Goal: Complete application form: Complete application form

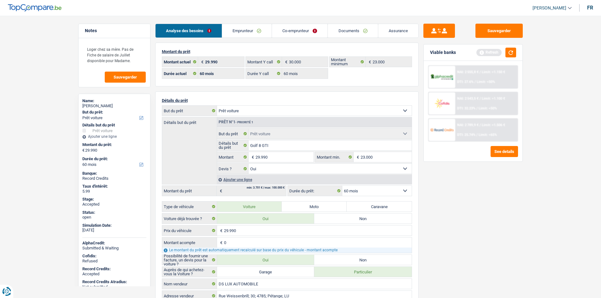
select select "car"
select select "60"
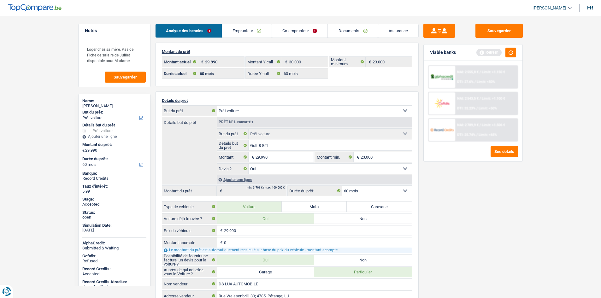
select select "car"
select select "yes"
select select "60"
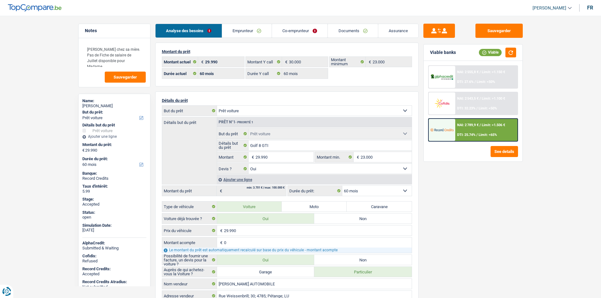
select select "car"
select select "60"
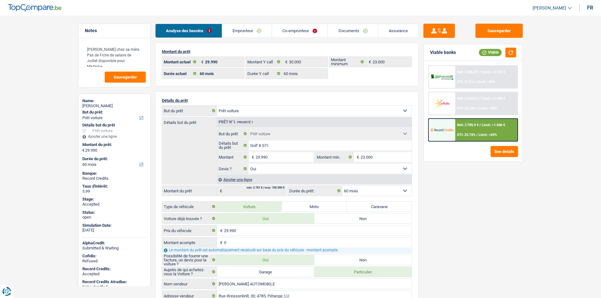
select select "car"
select select "yes"
select select "60"
click at [33, 117] on main "Notes [PERSON_NAME] chez sa mère. Pas de Fiche de salaire de Juillet disponible…" at bounding box center [300, 283] width 601 height 549
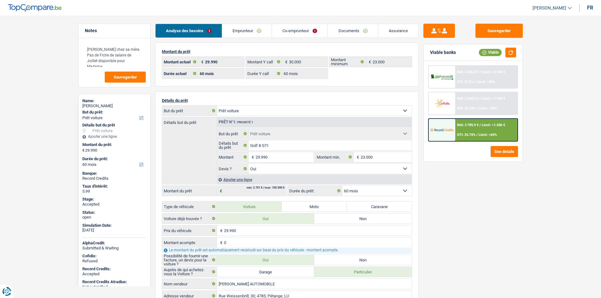
click at [388, 30] on link "Assurance" at bounding box center [398, 31] width 40 height 14
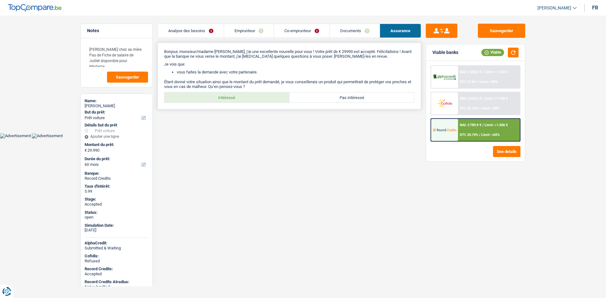
click at [240, 97] on label "Intéressé" at bounding box center [226, 97] width 125 height 10
click at [240, 97] on input "Intéressé" at bounding box center [226, 97] width 125 height 10
radio input "true"
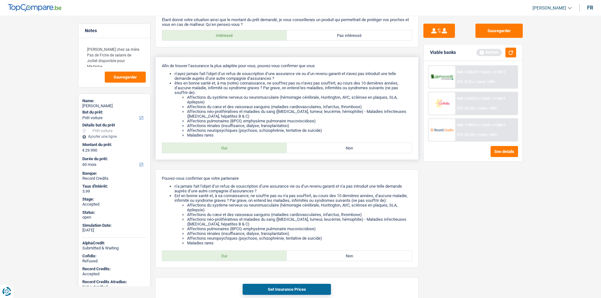
scroll to position [94, 0]
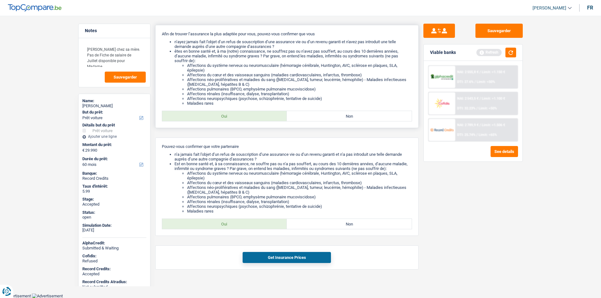
click at [272, 114] on label "Oui" at bounding box center [224, 116] width 125 height 10
click at [272, 114] on input "Oui" at bounding box center [224, 116] width 125 height 10
radio input "true"
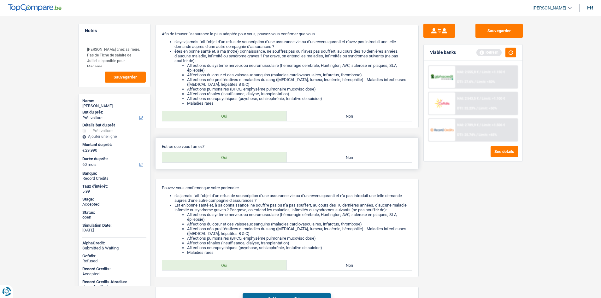
click at [306, 161] on label "Non" at bounding box center [349, 157] width 125 height 10
click at [306, 161] on input "Non" at bounding box center [349, 157] width 125 height 10
radio input "true"
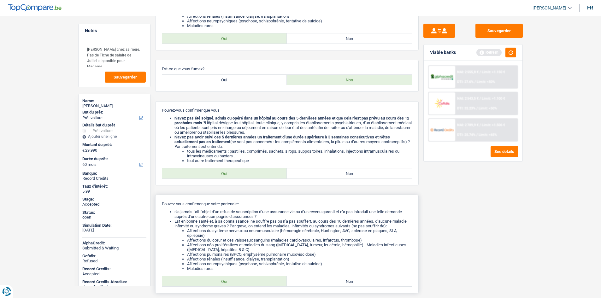
scroll to position [229, 0]
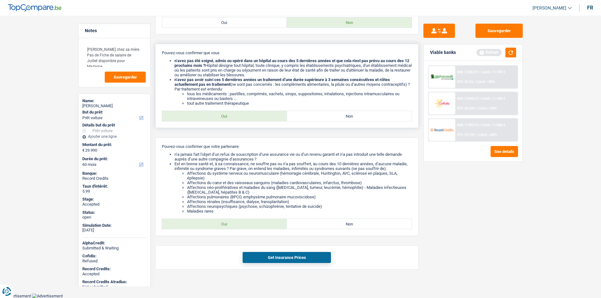
click at [253, 114] on label "Oui" at bounding box center [224, 116] width 125 height 10
click at [253, 114] on input "Oui" at bounding box center [224, 116] width 125 height 10
radio input "true"
click at [256, 226] on label "Oui" at bounding box center [224, 224] width 125 height 10
click at [256, 226] on input "Oui" at bounding box center [224, 224] width 125 height 10
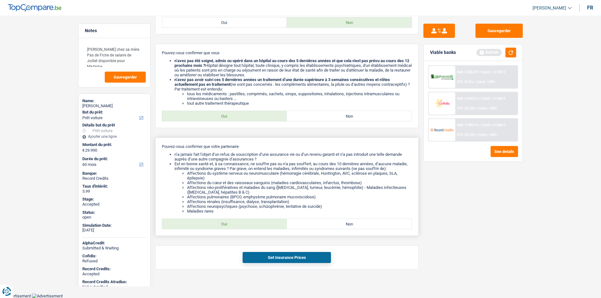
radio input "true"
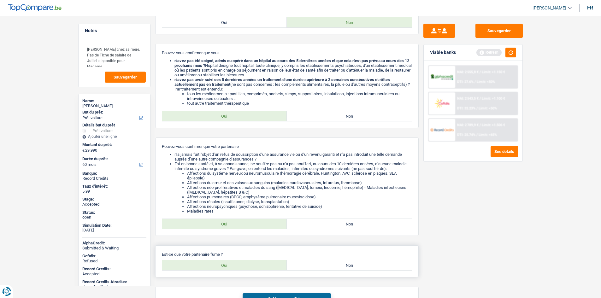
click at [324, 257] on p "Est-ce que votre partenaire fume ?" at bounding box center [287, 254] width 250 height 5
click at [324, 260] on div "Est-ce que votre partenaire fume ? Oui Non Tous les champs sont obligatoires. V…" at bounding box center [287, 262] width 264 height 32
click at [324, 266] on label "Non" at bounding box center [349, 265] width 125 height 10
click at [324, 266] on input "Non" at bounding box center [349, 265] width 125 height 10
radio input "true"
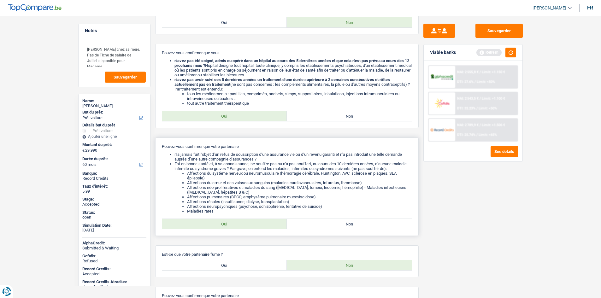
scroll to position [364, 0]
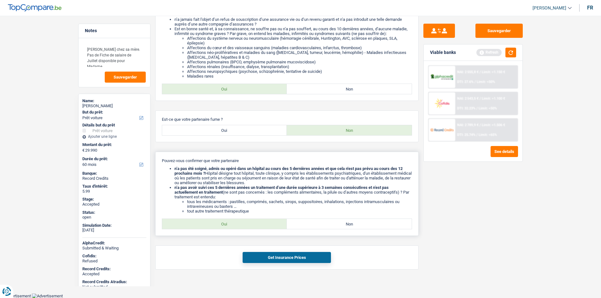
click at [258, 219] on div "Pouvez-vous confirmer que votre partenaire n’a pas été soigné, admis ou opéré d…" at bounding box center [287, 194] width 264 height 84
click at [261, 223] on label "Oui" at bounding box center [224, 224] width 125 height 10
click at [261, 223] on input "Oui" at bounding box center [224, 224] width 125 height 10
radio input "true"
click at [523, 220] on div "Sauvegarder Viable banks Refresh NAI: 2 555,8 € / Limit: >1.150 € DTI: 27.6% / …" at bounding box center [473, 155] width 109 height 263
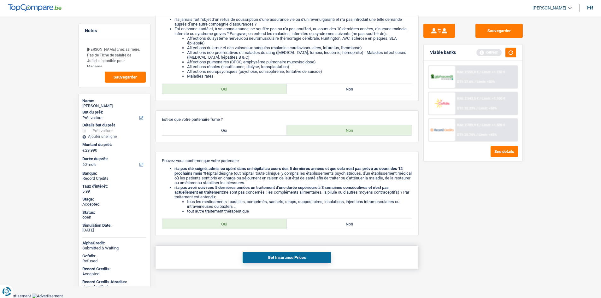
click at [296, 261] on button "Get Insurance Prices" at bounding box center [287, 257] width 88 height 11
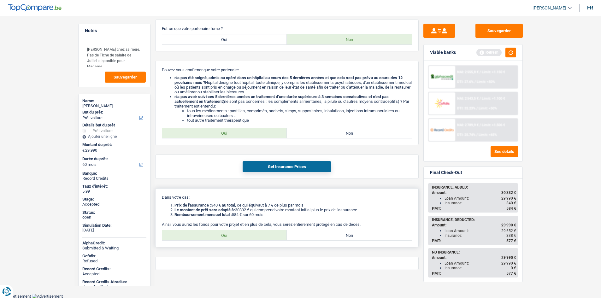
scroll to position [455, 0]
click at [267, 235] on label "Oui" at bounding box center [224, 235] width 125 height 10
click at [267, 235] on input "Oui" at bounding box center [224, 235] width 125 height 10
radio input "true"
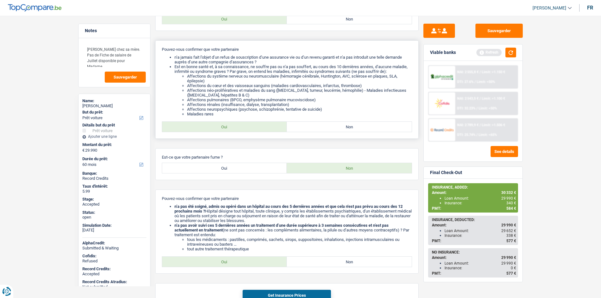
scroll to position [266, 0]
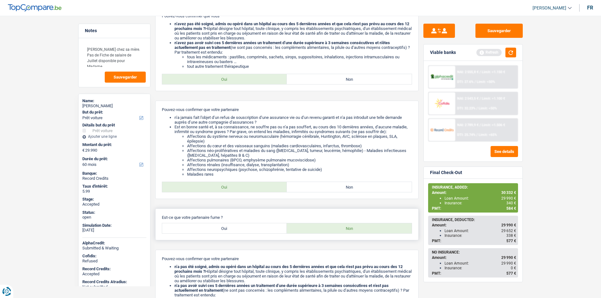
click at [254, 228] on label "Oui" at bounding box center [224, 228] width 125 height 10
click at [254, 228] on input "Oui" at bounding box center [224, 228] width 125 height 10
radio input "true"
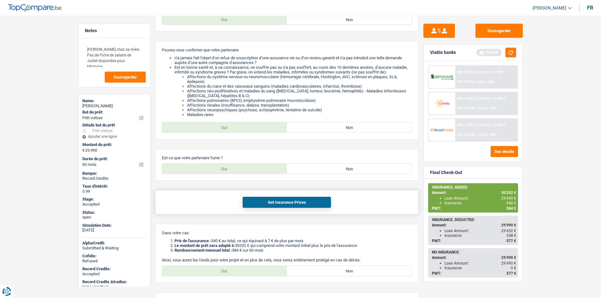
scroll to position [379, 0]
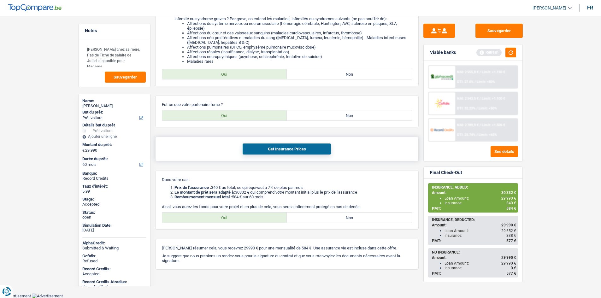
click at [309, 150] on button "Get Insurance Prices" at bounding box center [287, 149] width 88 height 11
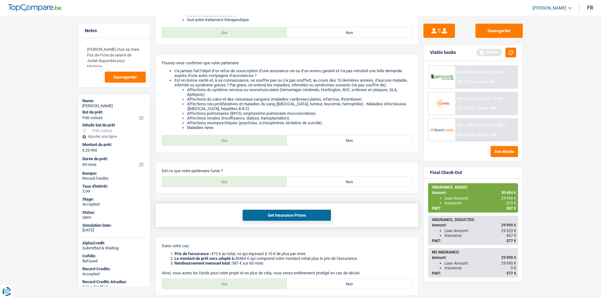
scroll to position [221, 0]
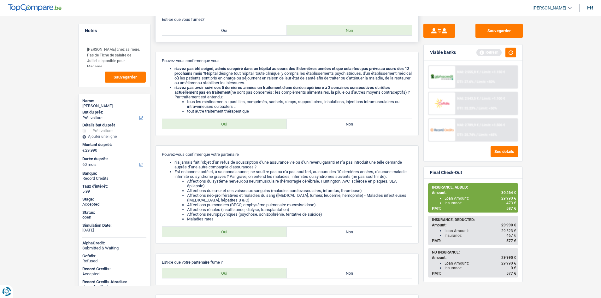
click at [249, 32] on label "Oui" at bounding box center [224, 30] width 125 height 10
click at [249, 32] on input "Oui" at bounding box center [224, 30] width 125 height 10
radio input "true"
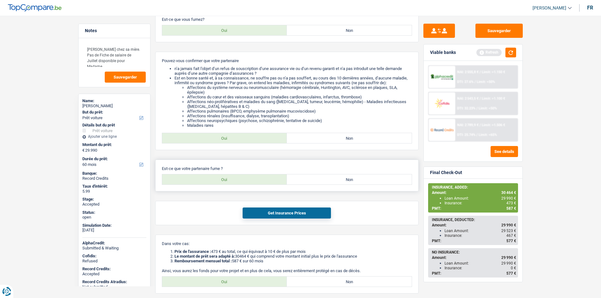
click at [330, 176] on label "Non" at bounding box center [349, 180] width 125 height 10
click at [330, 176] on input "Non" at bounding box center [349, 180] width 125 height 10
radio input "true"
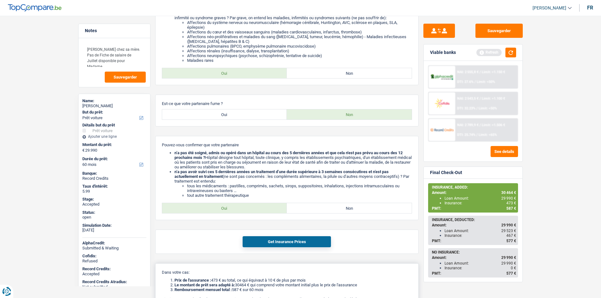
scroll to position [379, 0]
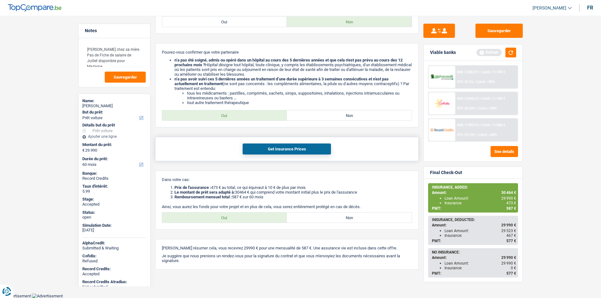
click at [311, 155] on div "Get Insurance Prices" at bounding box center [287, 149] width 264 height 24
click at [309, 148] on button "Get Insurance Prices" at bounding box center [287, 149] width 88 height 11
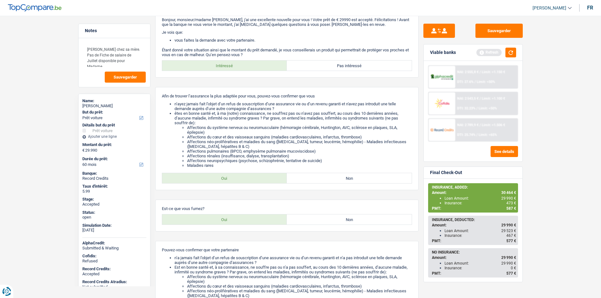
scroll to position [0, 0]
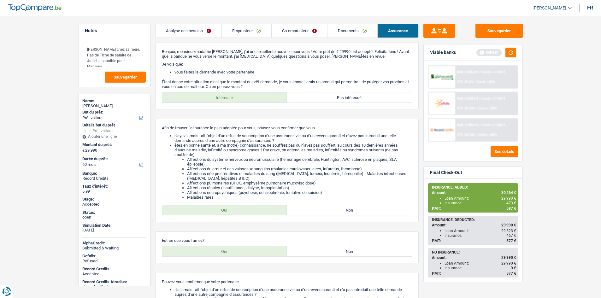
click at [204, 33] on link "Analyse des besoins" at bounding box center [189, 31] width 66 height 14
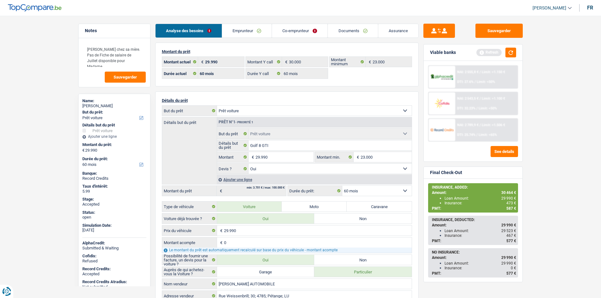
click at [244, 31] on link "Emprunteur" at bounding box center [247, 31] width 50 height 14
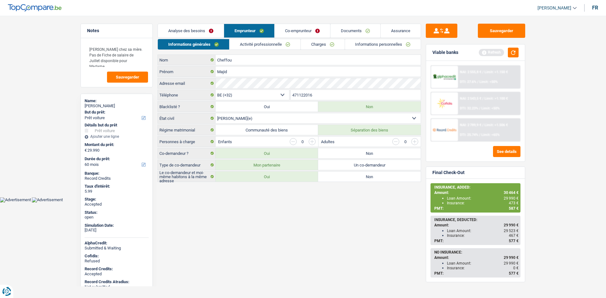
click at [210, 29] on link "Analyse des besoins" at bounding box center [191, 31] width 66 height 14
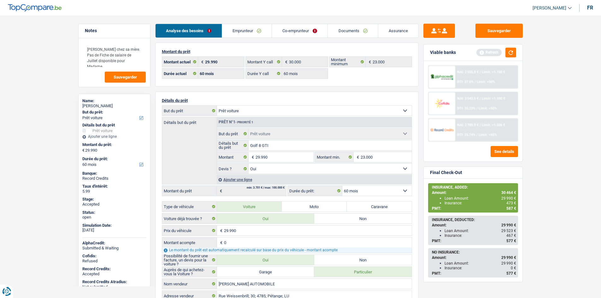
click at [37, 93] on main "Notes [PERSON_NAME] chez sa mère. Pas de Fiche de salaire de Juillet disponible…" at bounding box center [300, 283] width 601 height 549
click at [34, 101] on main "Notes [PERSON_NAME] chez sa mère. Pas de Fiche de salaire de Juillet disponible…" at bounding box center [300, 283] width 601 height 549
click at [374, 35] on link "Documents" at bounding box center [353, 31] width 50 height 14
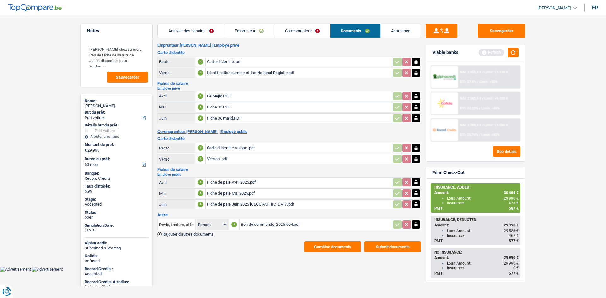
click at [52, 82] on main "Notes [PERSON_NAME] chez sa mère. Pas de Fiche de salaire de Juillet disponible…" at bounding box center [303, 137] width 606 height 257
click at [174, 38] on li "Analyse des besoins" at bounding box center [190, 31] width 67 height 14
click at [178, 31] on link "Analyse des besoins" at bounding box center [191, 31] width 66 height 14
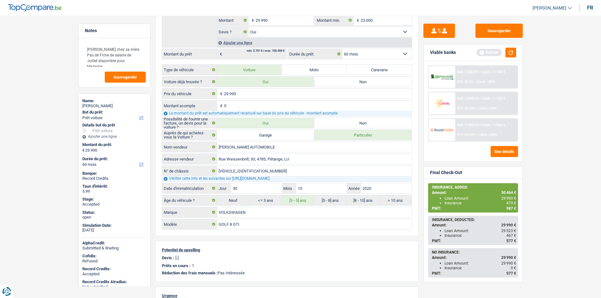
scroll to position [158, 0]
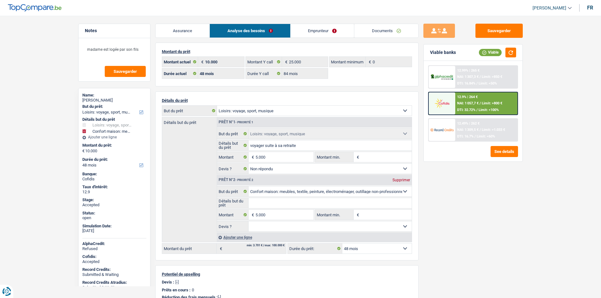
select select "hobbies"
select select "household"
select select "48"
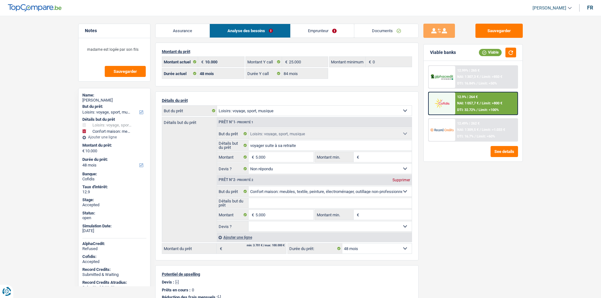
select select "84"
select select "hobbies"
select select "not_answered"
select select "household"
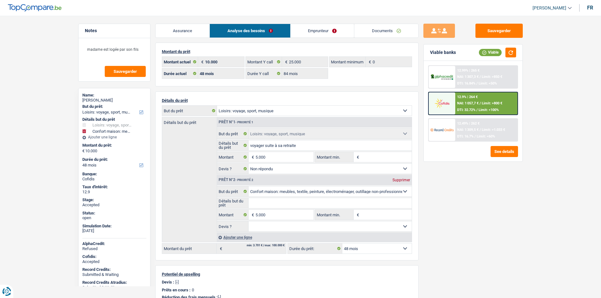
select select "48"
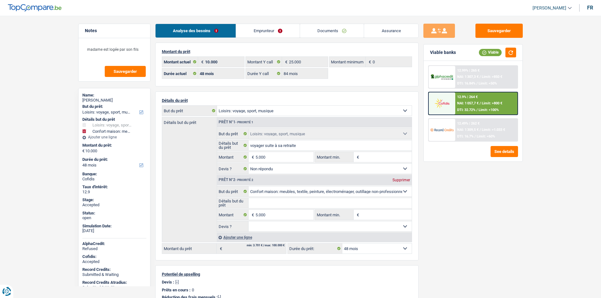
click at [436, 187] on div "Sauvegarder Viable banks Viable 12.99% | 265 € NAI: 1 307,3 € / Limit: >850 € D…" at bounding box center [473, 155] width 109 height 263
click at [490, 239] on div "Sauvegarder Viable banks Viable 12.99% | 265 € NAI: 1 307,3 € / Limit: >850 € D…" at bounding box center [473, 155] width 109 height 263
click at [56, 158] on main "Notes madame est logée par son fils Sauvegarder Name: [PERSON_NAME] But du prêt…" at bounding box center [300, 227] width 601 height 437
click at [374, 36] on link "Assurance" at bounding box center [391, 31] width 54 height 14
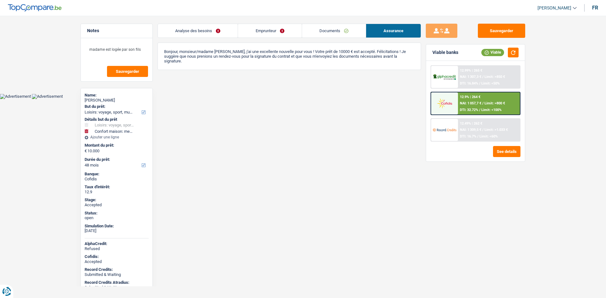
click at [274, 27] on link "Emprunteur" at bounding box center [269, 31] width 63 height 14
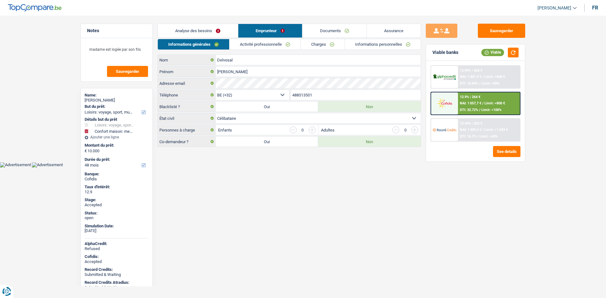
click at [324, 46] on link "Charges" at bounding box center [323, 44] width 44 height 10
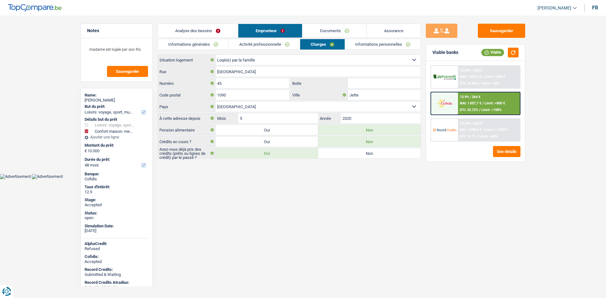
click at [116, 100] on div "Monique Delvosal" at bounding box center [117, 100] width 64 height 5
copy div "Monique Delvosal"
click at [222, 43] on link "Informations générales" at bounding box center [193, 44] width 71 height 10
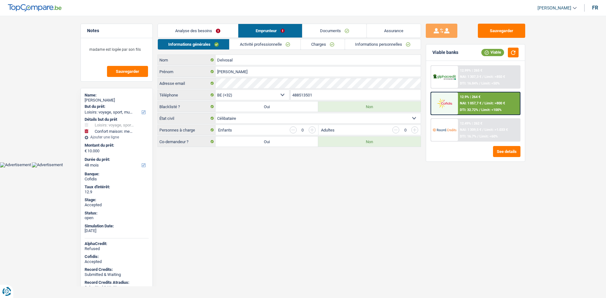
click at [336, 97] on input "488513501" at bounding box center [356, 95] width 130 height 10
click at [336, 98] on input "488513501" at bounding box center [356, 95] width 130 height 10
click at [250, 45] on link "Activité professionnelle" at bounding box center [264, 44] width 71 height 10
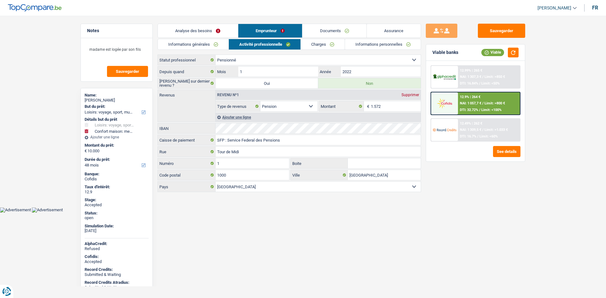
click at [317, 47] on link "Charges" at bounding box center [323, 44] width 44 height 10
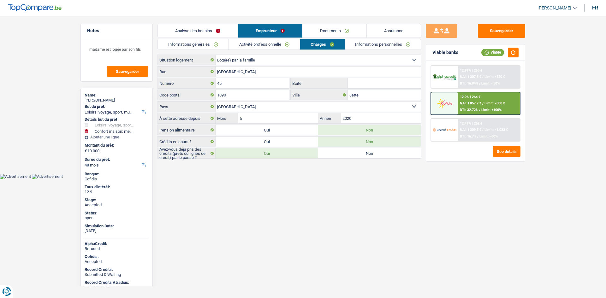
click at [359, 46] on link "Informations personnelles" at bounding box center [383, 44] width 76 height 10
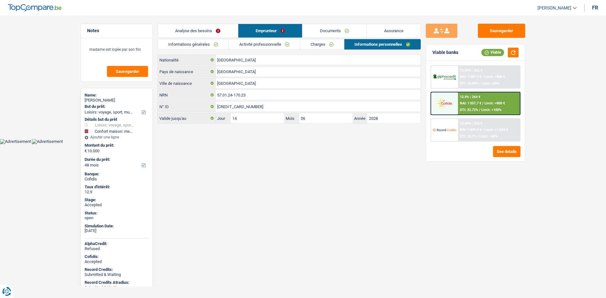
click at [266, 144] on html "Vous avez le contrôle de vos données Nous utilisons des cookies, tout comme nos…" at bounding box center [303, 72] width 606 height 144
click at [230, 48] on link "Activité professionnelle" at bounding box center [264, 44] width 71 height 10
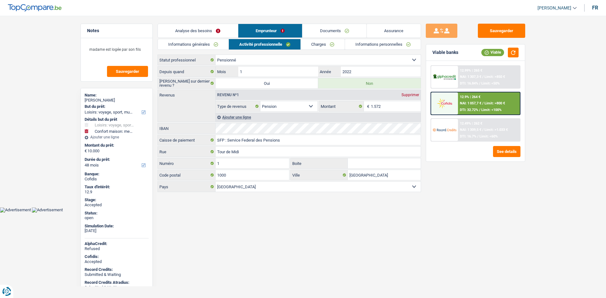
click at [226, 48] on link "Informations générales" at bounding box center [193, 44] width 71 height 10
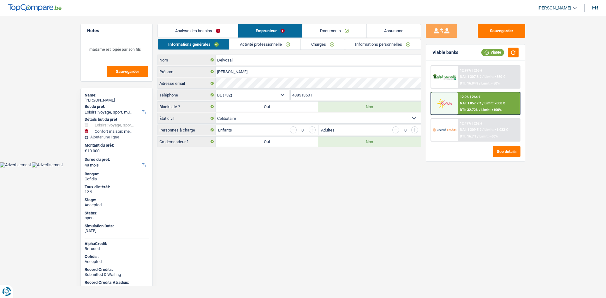
click at [451, 214] on div "Sauvegarder Viable banks Viable 12.99% | 265 € NAI: 1 307,3 € / Limit: >850 € D…" at bounding box center [475, 155] width 109 height 263
click at [39, 131] on main "Notes madame est logée par son fils Sauvegarder Name: Monique Delvosal But du p…" at bounding box center [303, 85] width 606 height 153
click at [318, 44] on link "Charges" at bounding box center [323, 44] width 44 height 10
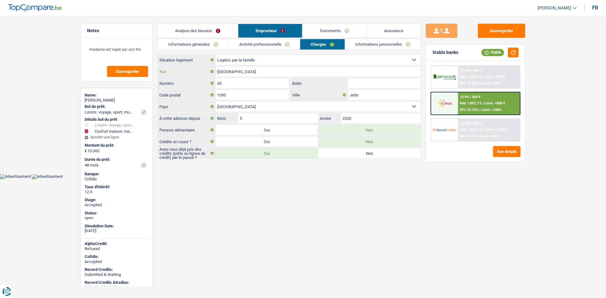
click at [276, 72] on input "Rue de Laeken" at bounding box center [318, 72] width 205 height 10
click at [264, 84] on input "45" at bounding box center [253, 83] width 74 height 10
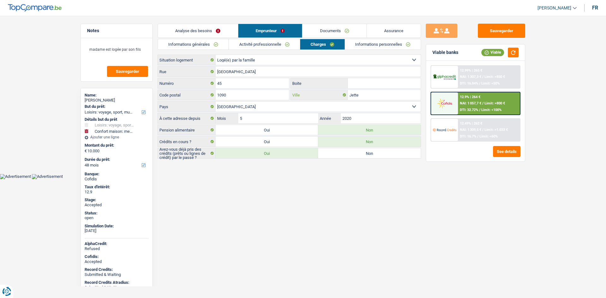
click at [362, 95] on input "Jette" at bounding box center [384, 95] width 73 height 10
click at [357, 41] on link "Informations personnelles" at bounding box center [383, 44] width 76 height 10
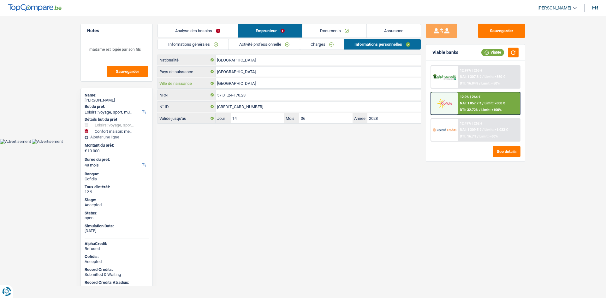
click at [275, 84] on input "Rochefort" at bounding box center [318, 83] width 205 height 10
